Goal: Task Accomplishment & Management: Complete application form

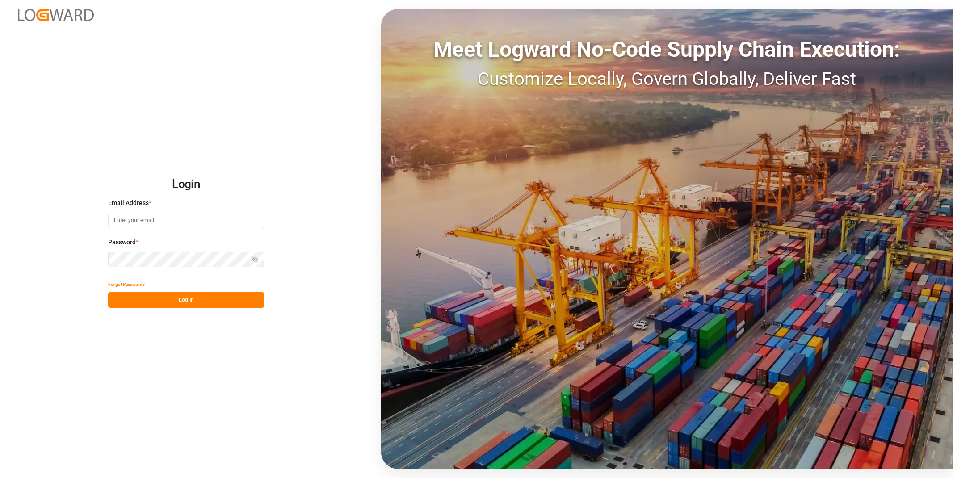
type input "[EMAIL_ADDRESS][DOMAIN_NAME]"
click at [254, 300] on button "Log In" at bounding box center [186, 300] width 156 height 16
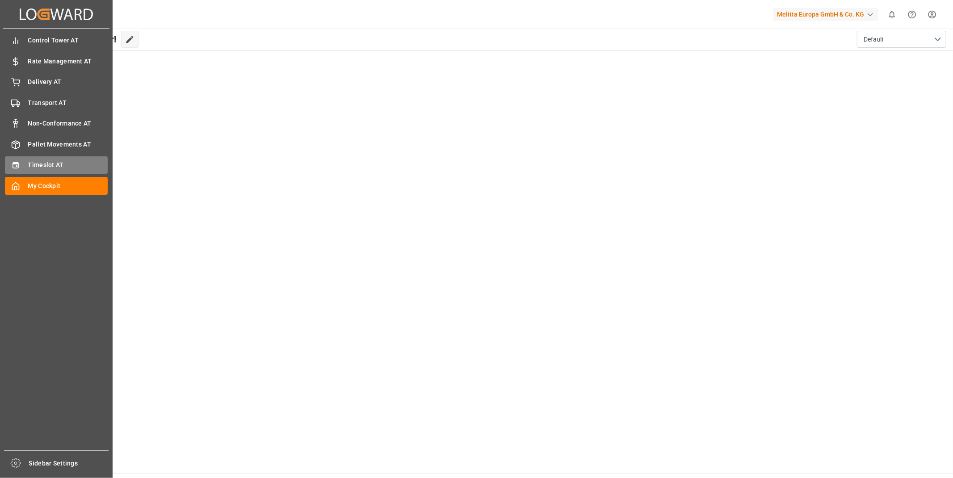
click at [16, 161] on icon at bounding box center [15, 165] width 9 height 9
type input "Inbound AT"
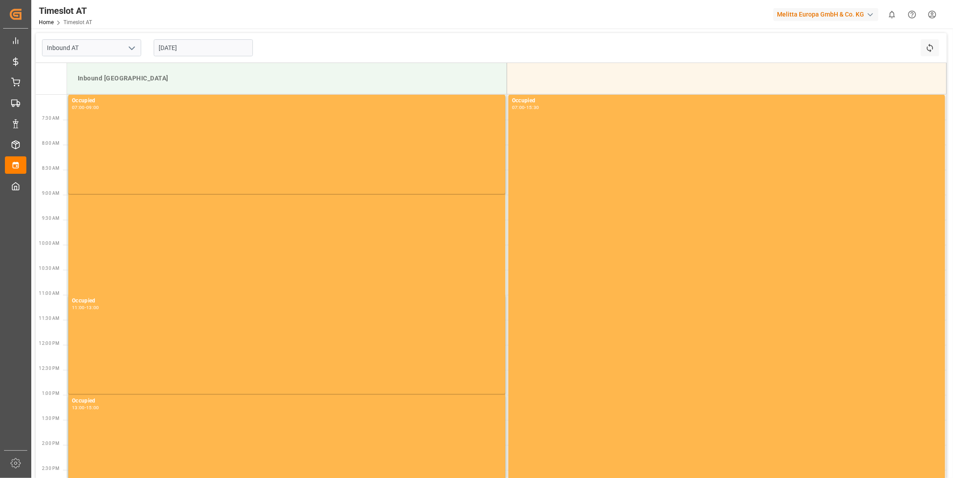
click at [206, 33] on div "[DATE]" at bounding box center [203, 47] width 112 height 29
click at [203, 42] on input "[DATE]" at bounding box center [203, 47] width 99 height 17
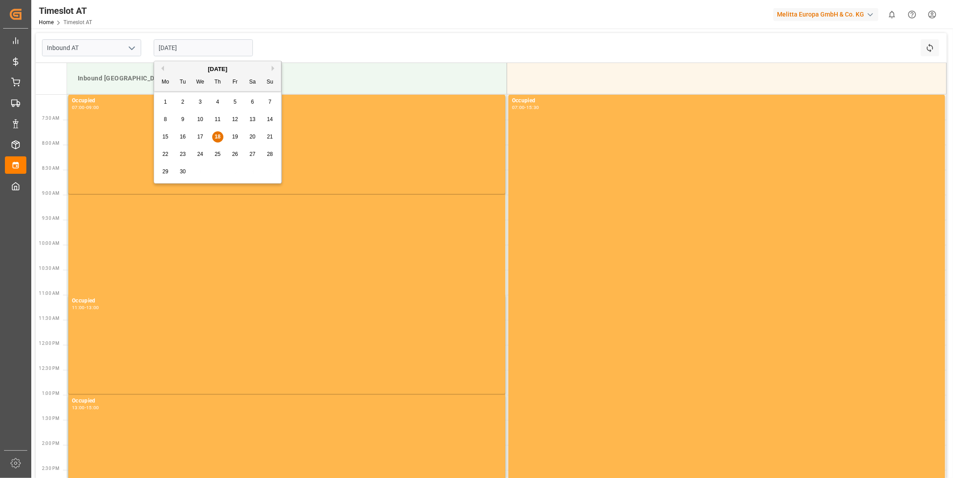
click at [163, 153] on span "22" at bounding box center [165, 154] width 6 height 6
type input "[DATE]"
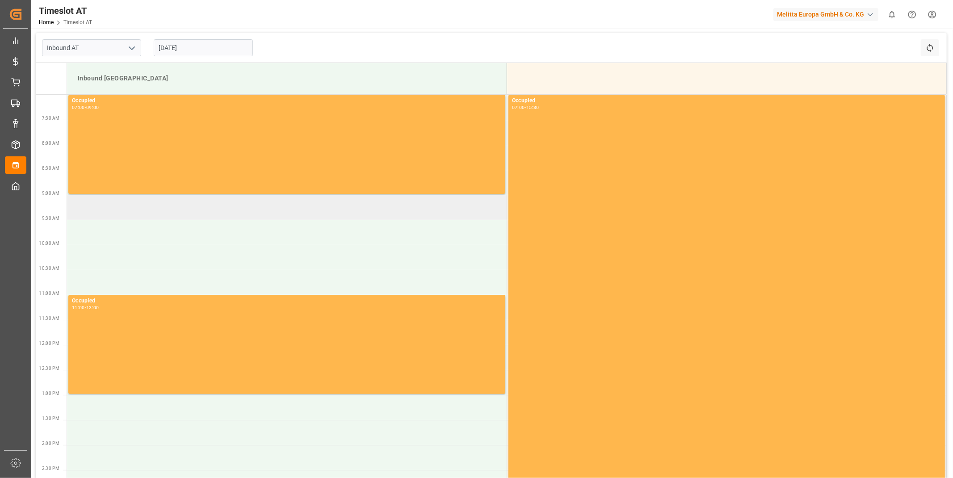
click at [163, 210] on td at bounding box center [286, 207] width 439 height 25
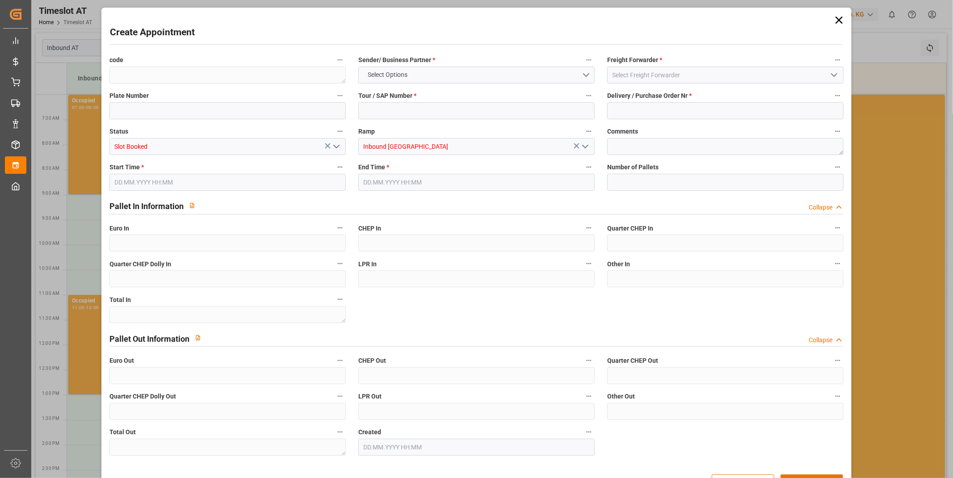
type input "0"
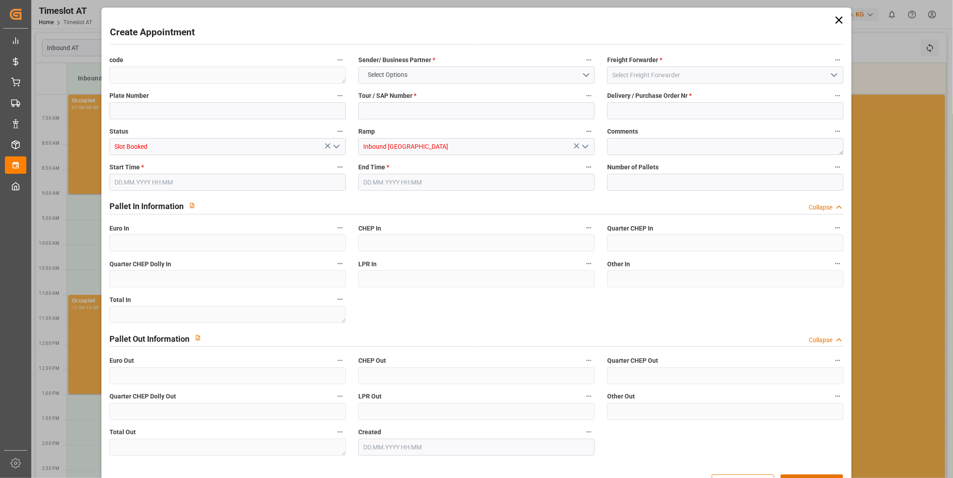
type input "0"
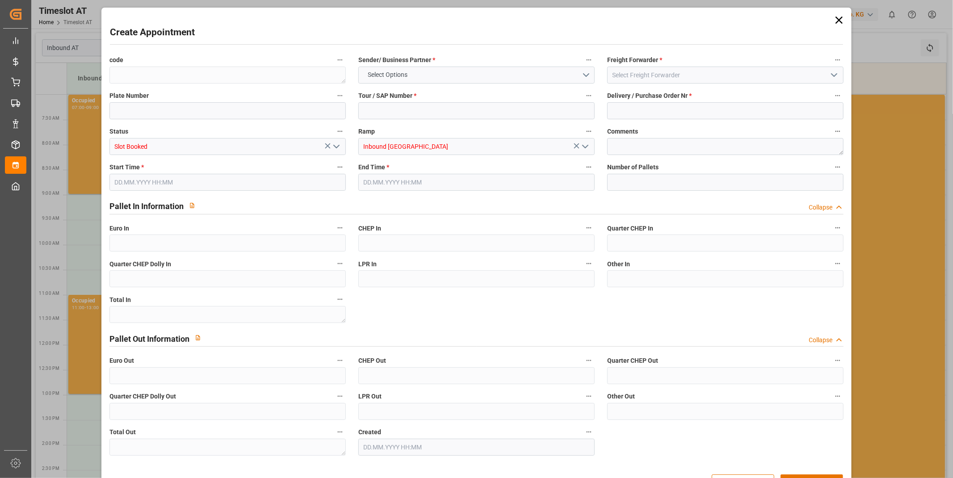
type input "0"
type input "[DATE] 09:00"
type input "[DATE] 11:00"
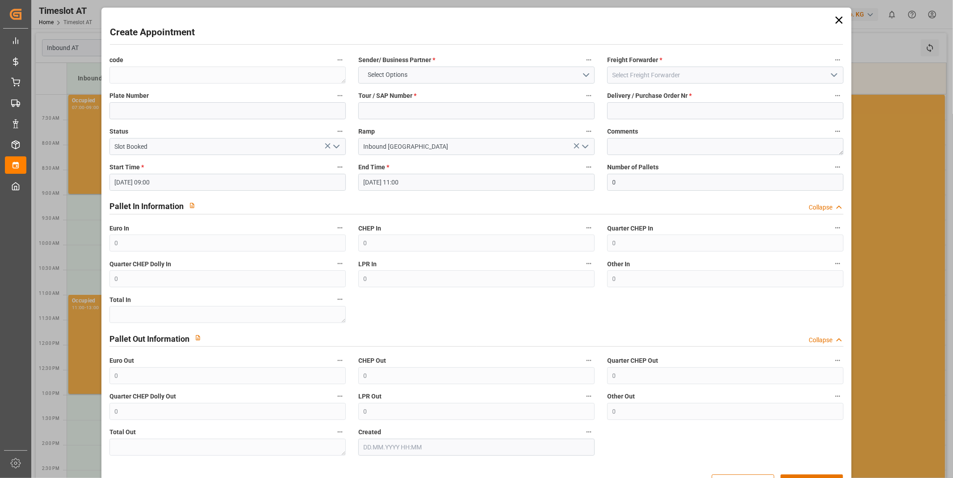
click at [239, 180] on input "[DATE] 09:00" at bounding box center [227, 182] width 236 height 17
click at [122, 287] on span "22" at bounding box center [120, 288] width 6 height 6
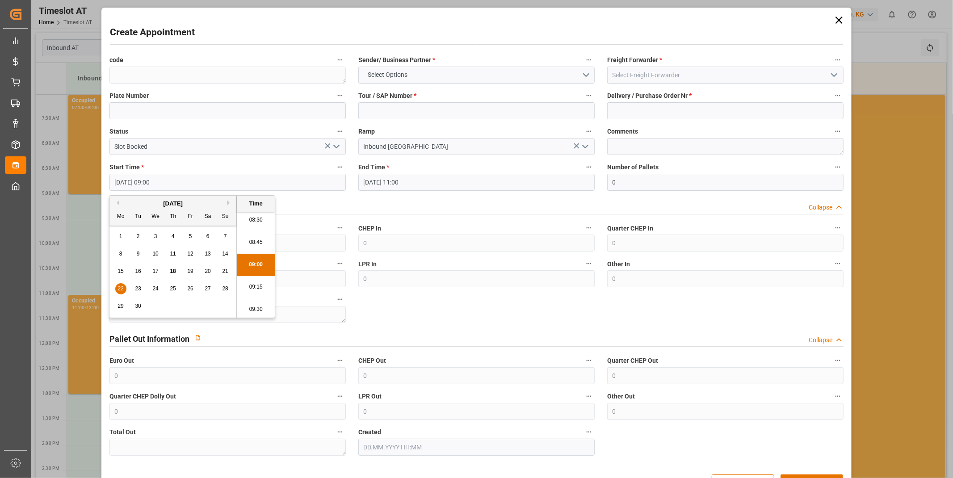
click at [257, 260] on li "09:00" at bounding box center [256, 265] width 38 height 22
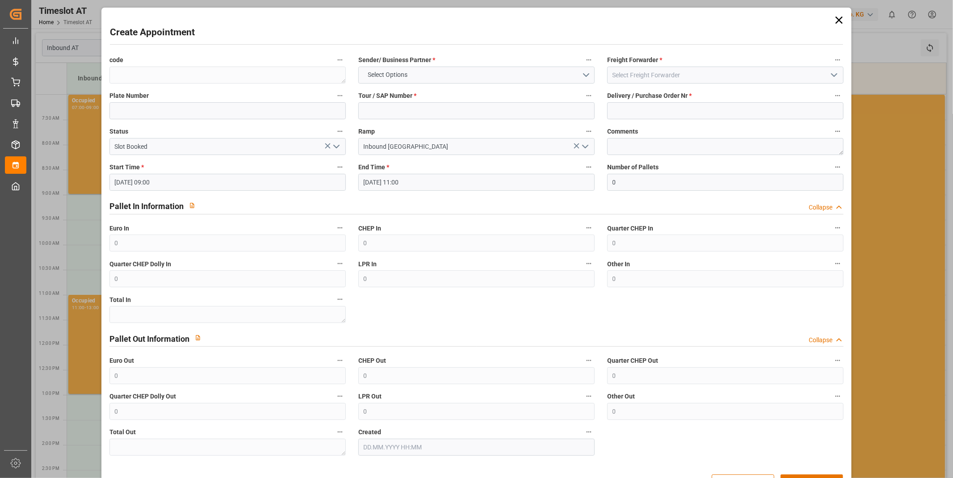
click at [338, 221] on div "Euro In 0" at bounding box center [227, 237] width 249 height 36
click at [403, 190] on input "[DATE] 11:00" at bounding box center [476, 182] width 236 height 17
click at [414, 181] on input "[DATE] 11:00" at bounding box center [476, 182] width 236 height 17
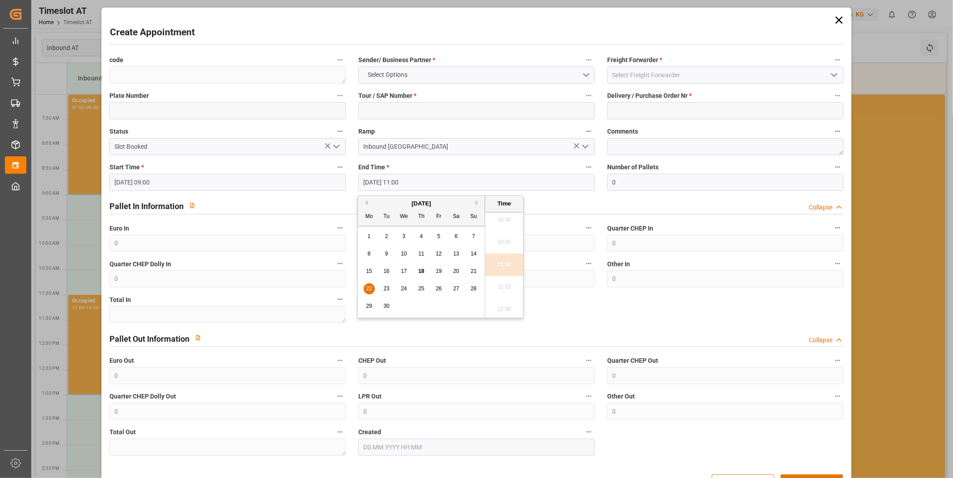
click at [414, 181] on input "[DATE] 11:00" at bounding box center [476, 182] width 236 height 17
drag, startPoint x: 436, startPoint y: 124, endPoint x: 437, endPoint y: 119, distance: 4.6
click at [436, 124] on div "Ramp Inbound [GEOGRAPHIC_DATA]" at bounding box center [476, 140] width 249 height 36
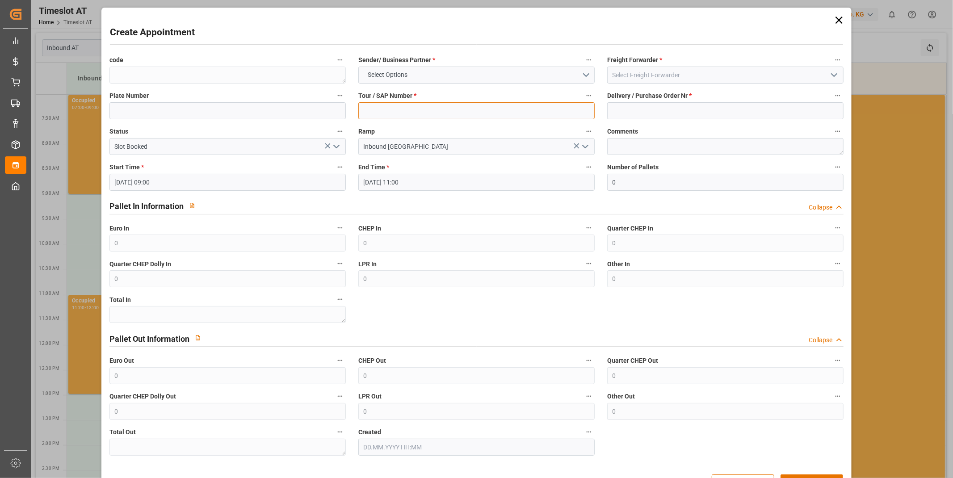
click at [437, 117] on input at bounding box center [476, 110] width 236 height 17
paste input "400053068"
type input "400053068"
click at [516, 77] on button "Select Options" at bounding box center [476, 75] width 236 height 17
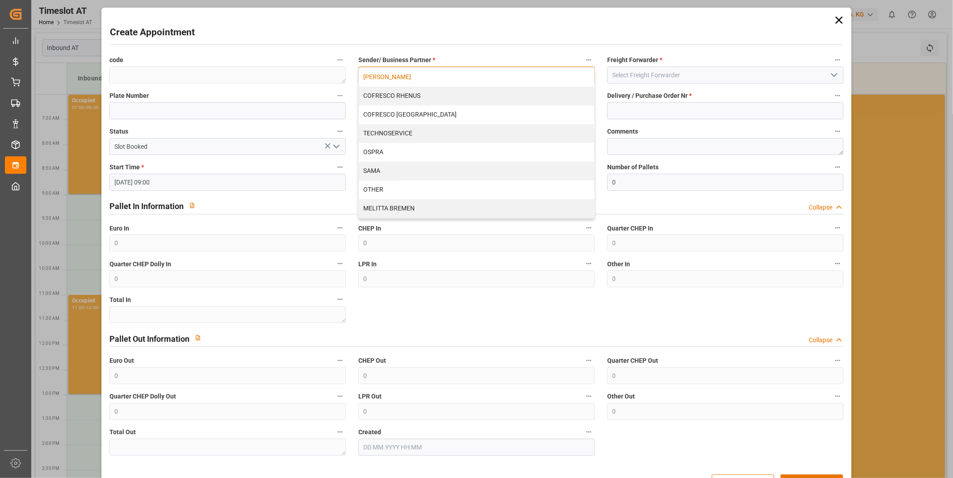
click at [421, 74] on div "[PERSON_NAME]" at bounding box center [476, 77] width 235 height 19
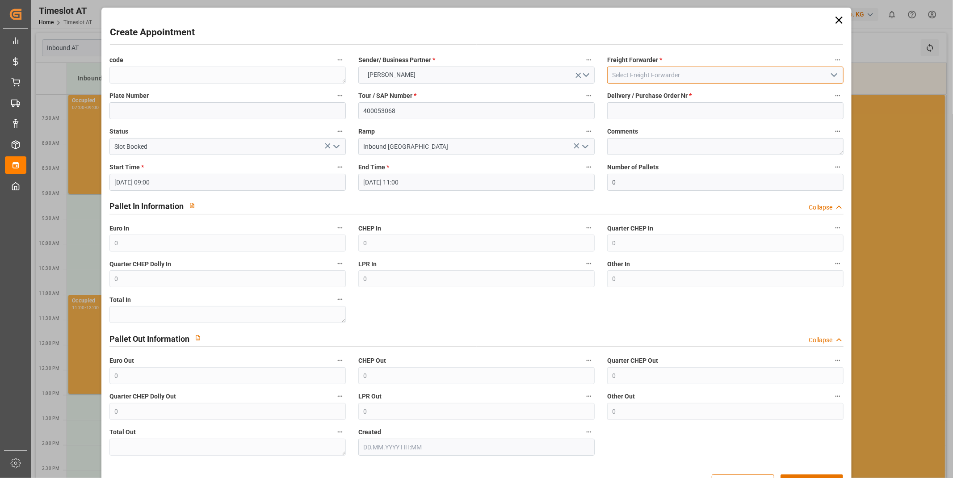
click at [688, 77] on input at bounding box center [725, 75] width 236 height 17
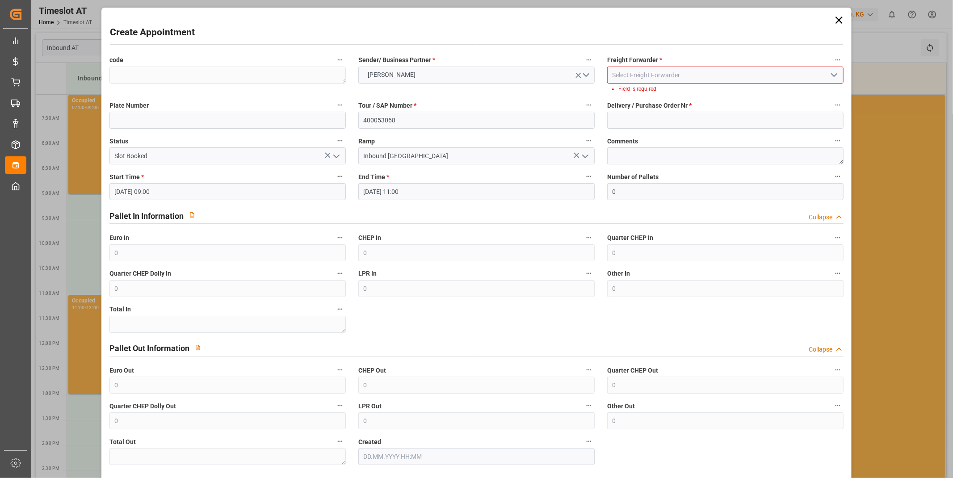
click at [827, 69] on button "open menu" at bounding box center [833, 75] width 13 height 14
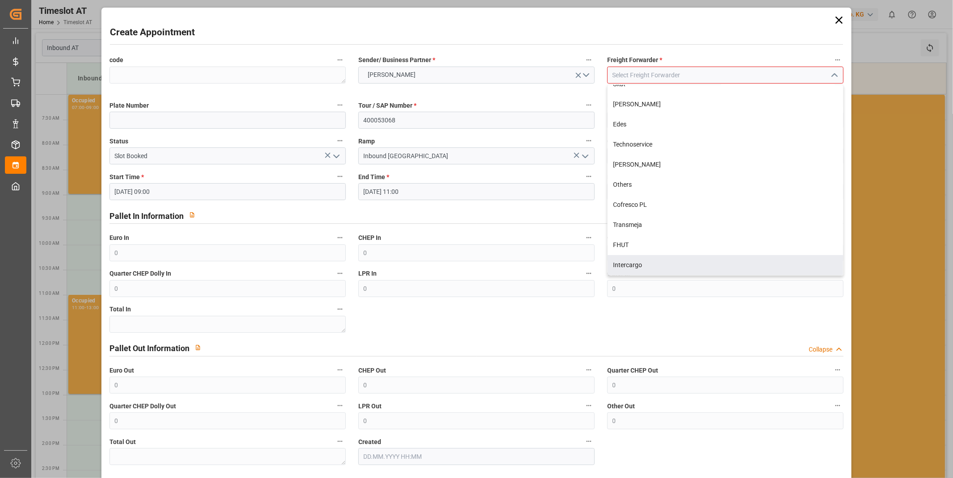
click at [648, 265] on div "Intercargo" at bounding box center [724, 265] width 235 height 20
type input "Intercargo"
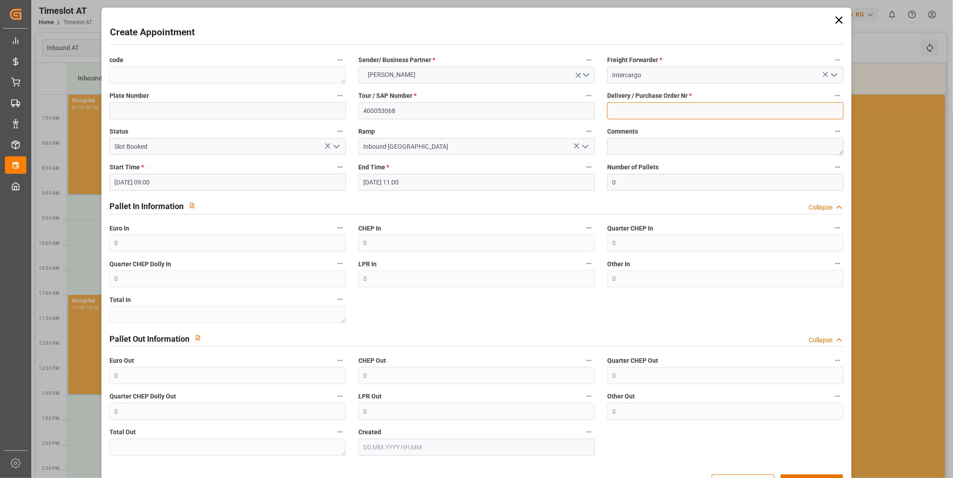
click at [667, 105] on input at bounding box center [725, 110] width 236 height 17
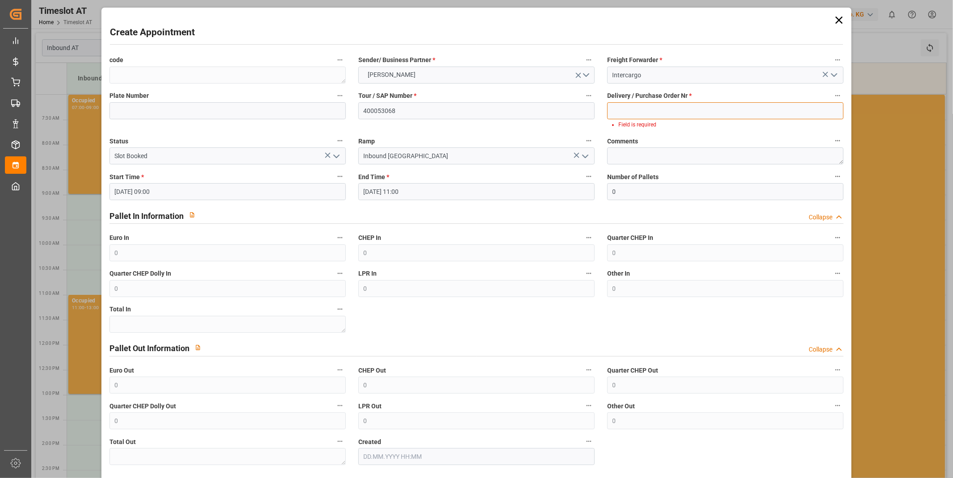
click at [695, 111] on input at bounding box center [725, 110] width 236 height 17
paste input "92559625+92559626+92559627"
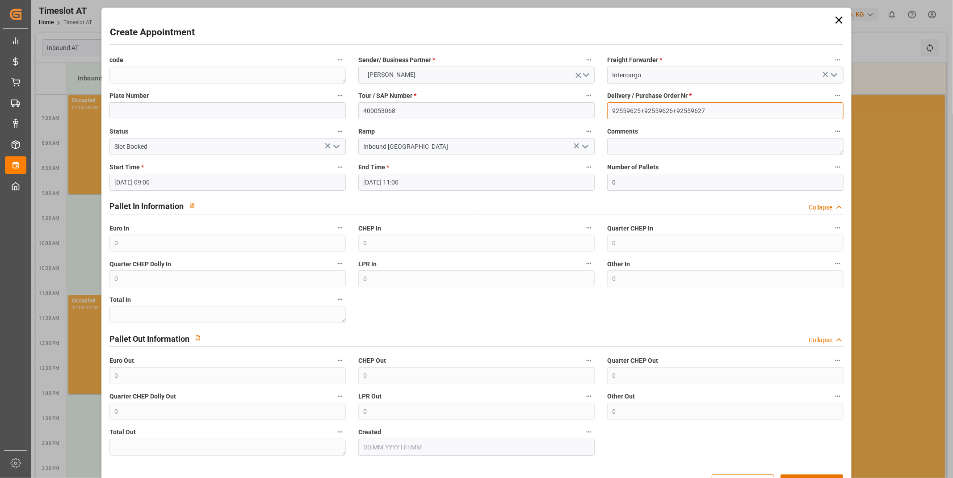
scroll to position [29, 0]
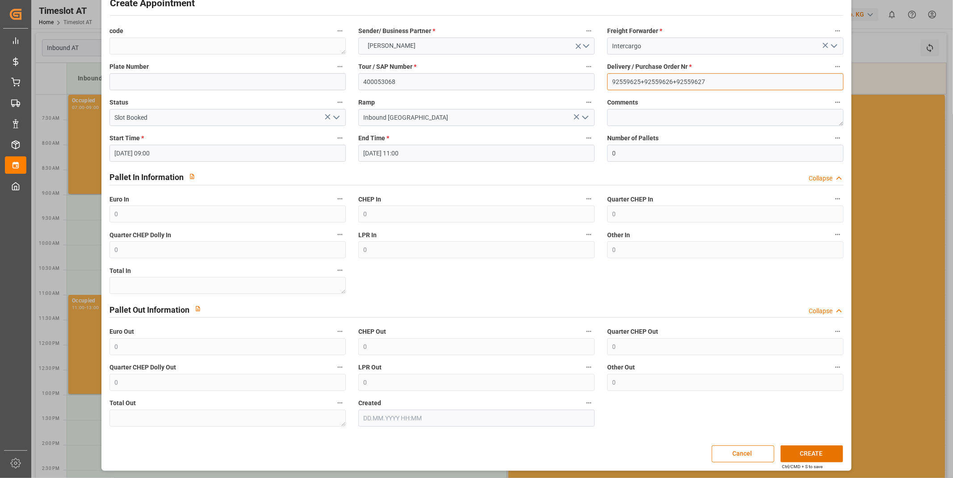
type input "92559625+92559626+92559627"
click at [440, 151] on input "[DATE] 11:00" at bounding box center [476, 153] width 236 height 17
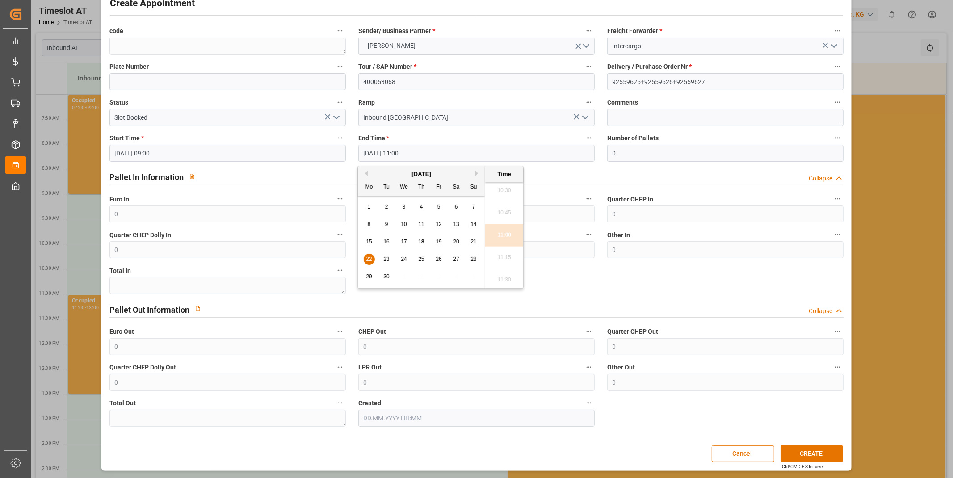
click at [370, 259] on span "22" at bounding box center [369, 259] width 6 height 6
click at [498, 237] on li "11:00" at bounding box center [504, 235] width 38 height 22
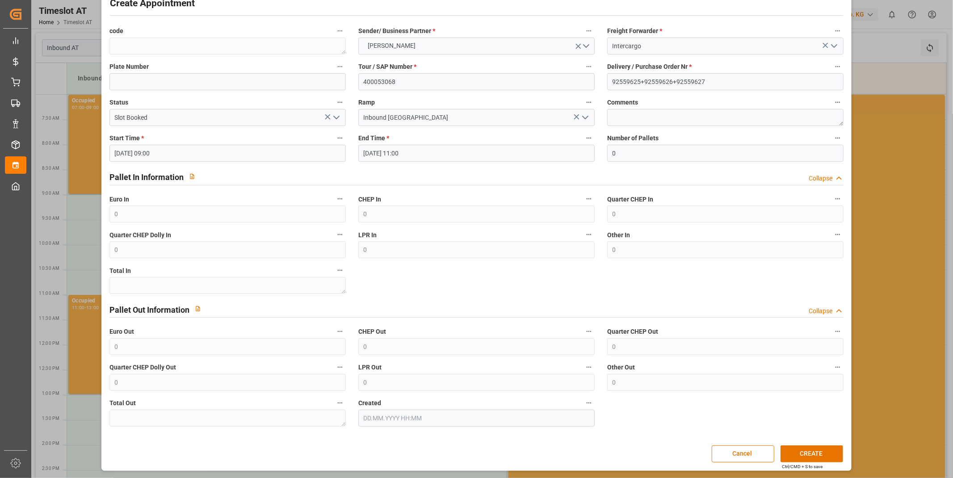
click at [282, 142] on label "Start Time *" at bounding box center [227, 138] width 236 height 13
click at [334, 142] on button "Start Time *" at bounding box center [340, 138] width 12 height 12
click at [277, 152] on div at bounding box center [476, 239] width 953 height 478
click at [470, 183] on div "Pallet In Information Collapse" at bounding box center [476, 176] width 734 height 17
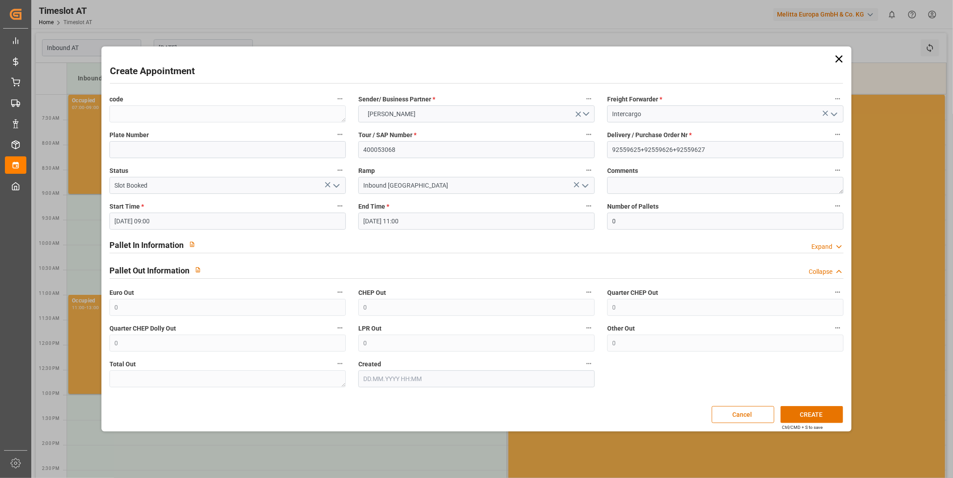
scroll to position [0, 0]
click at [663, 226] on input "0" at bounding box center [725, 221] width 236 height 17
click at [636, 230] on div "Number of Pallets 0" at bounding box center [725, 215] width 249 height 36
click at [637, 224] on input "0" at bounding box center [725, 221] width 236 height 17
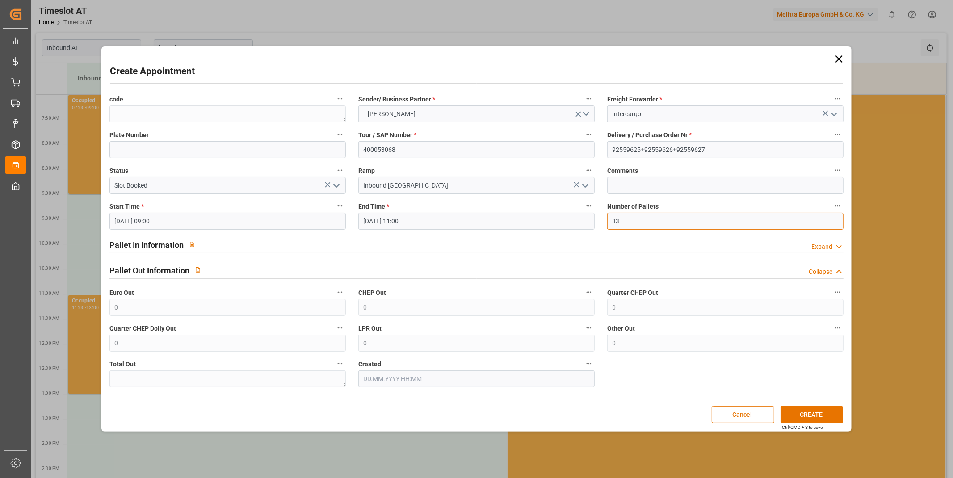
type input "33"
click at [322, 243] on div "Pallet In Information Expand" at bounding box center [476, 244] width 734 height 17
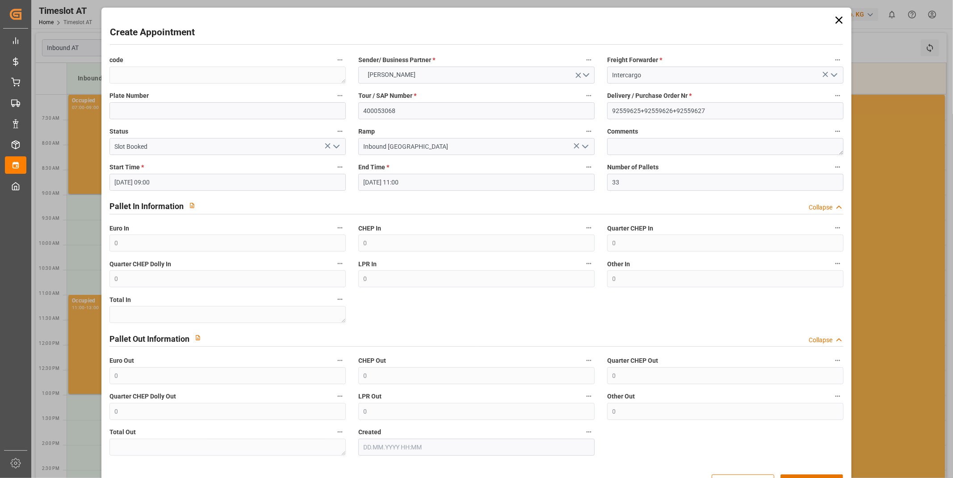
click at [266, 208] on div "Pallet In Information Collapse" at bounding box center [476, 205] width 734 height 17
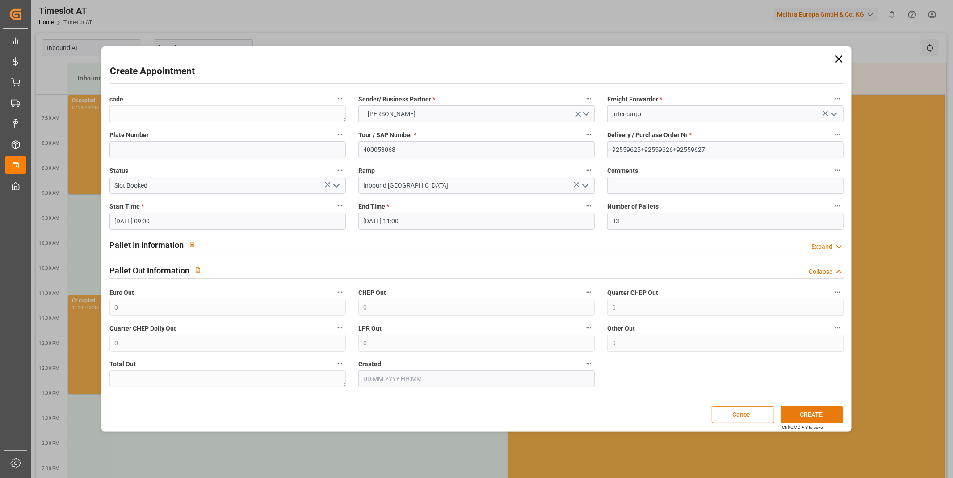
click at [815, 412] on button "CREATE" at bounding box center [811, 414] width 63 height 17
